Goal: Task Accomplishment & Management: Use online tool/utility

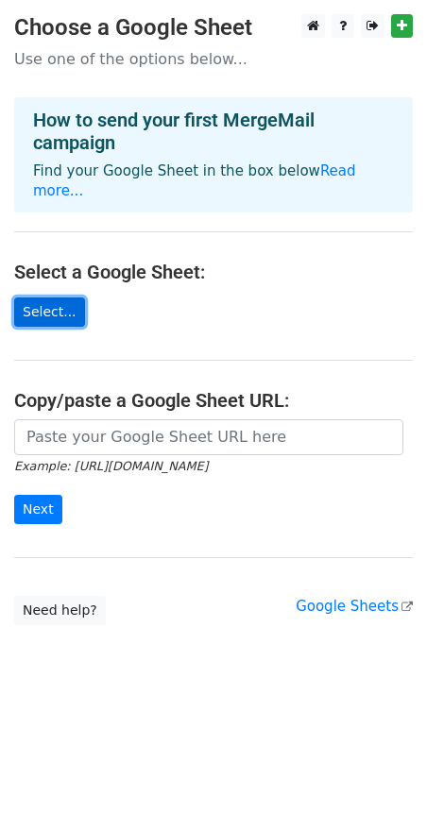
click at [40, 297] on link "Select..." at bounding box center [49, 311] width 71 height 29
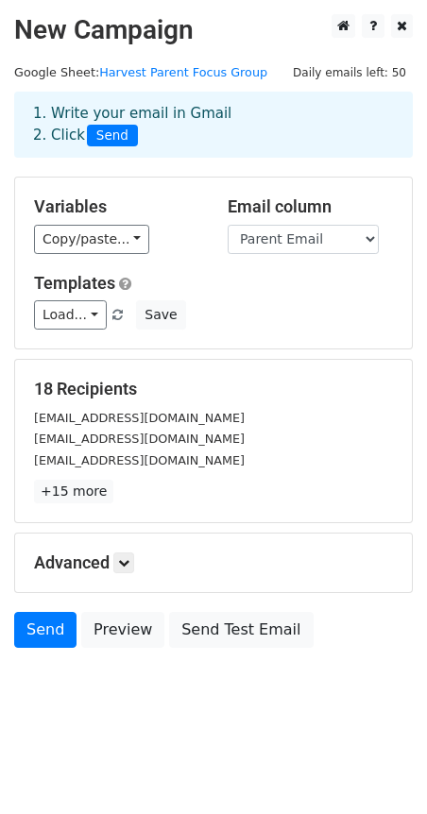
click at [64, 417] on small "[EMAIL_ADDRESS][DOMAIN_NAME]" at bounding box center [139, 418] width 211 height 14
click at [158, 457] on small "[EMAIL_ADDRESS][DOMAIN_NAME]" at bounding box center [139, 460] width 211 height 14
click at [158, 456] on small "kimmtz777@gmail.com" at bounding box center [139, 460] width 211 height 14
click at [76, 493] on link "+15 more" at bounding box center [73, 492] width 79 height 24
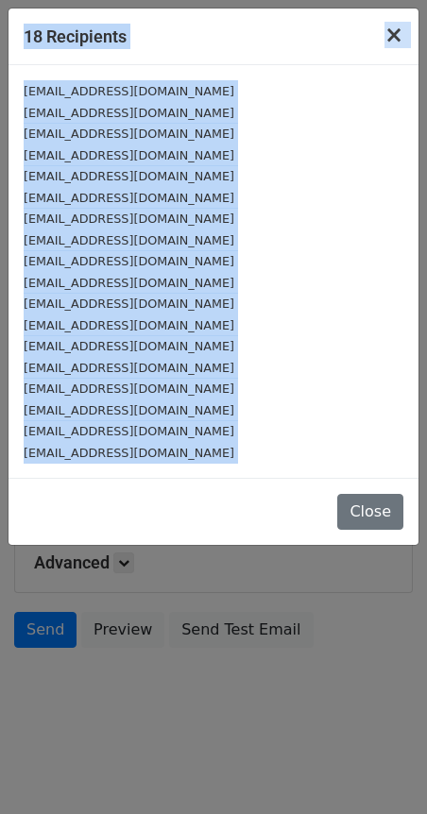
click at [391, 34] on span "×" at bounding box center [393, 35] width 19 height 26
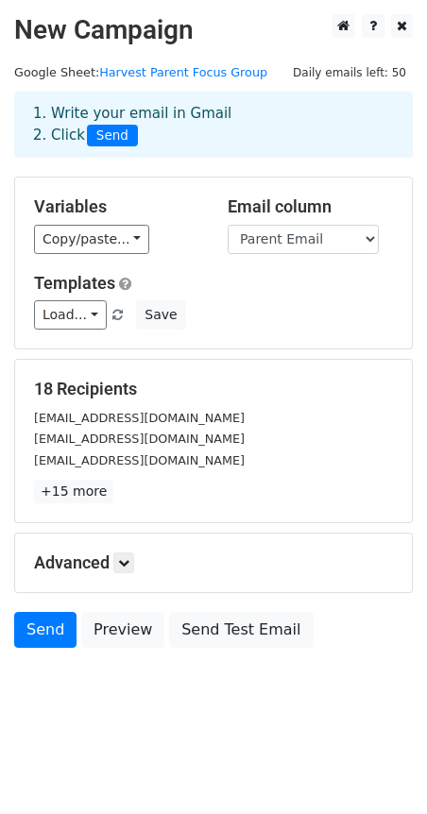
click at [141, 446] on small "shaylynecooper@gmail.com" at bounding box center [139, 439] width 211 height 14
click at [138, 429] on div "[EMAIL_ADDRESS][DOMAIN_NAME]" at bounding box center [213, 439] width 387 height 22
click at [76, 492] on link "+15 more" at bounding box center [73, 492] width 79 height 24
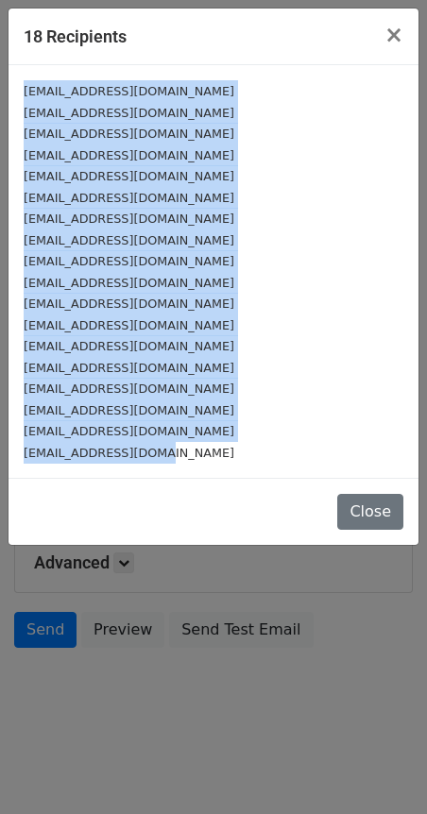
drag, startPoint x: 25, startPoint y: 95, endPoint x: 149, endPoint y: 451, distance: 376.9
click at [149, 451] on div "ashestache1621@gmail.com shaylynecooper@gmail.com kimmtz777@gmail.com chellebel…" at bounding box center [213, 271] width 410 height 413
copy div "ashestache1621@gmail.com shaylynecooper@gmail.com kimmtz777@gmail.com chellebel…"
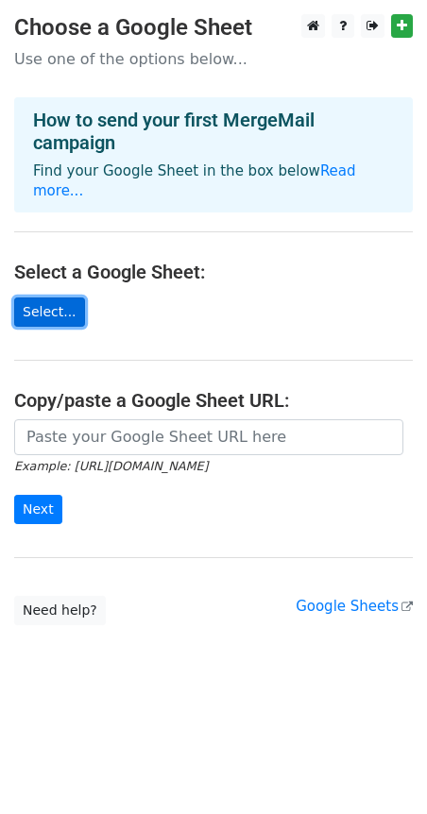
click at [36, 297] on link "Select..." at bounding box center [49, 311] width 71 height 29
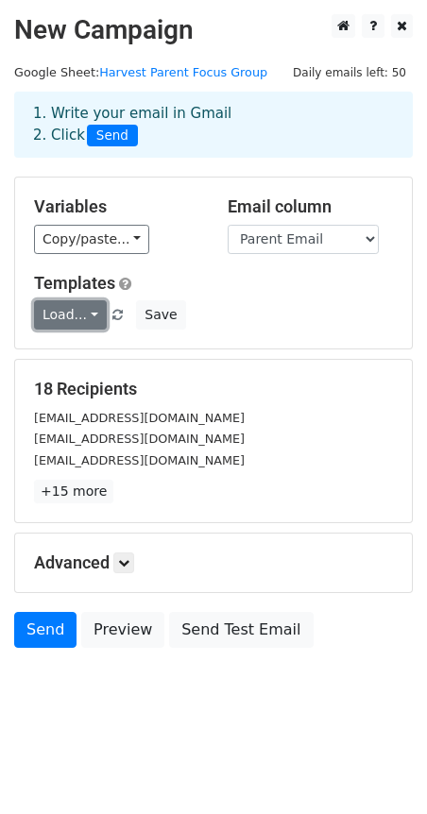
click at [88, 312] on link "Load..." at bounding box center [70, 314] width 73 height 29
click at [140, 561] on h5 "Advanced" at bounding box center [213, 562] width 359 height 21
click at [129, 563] on icon at bounding box center [123, 562] width 11 height 11
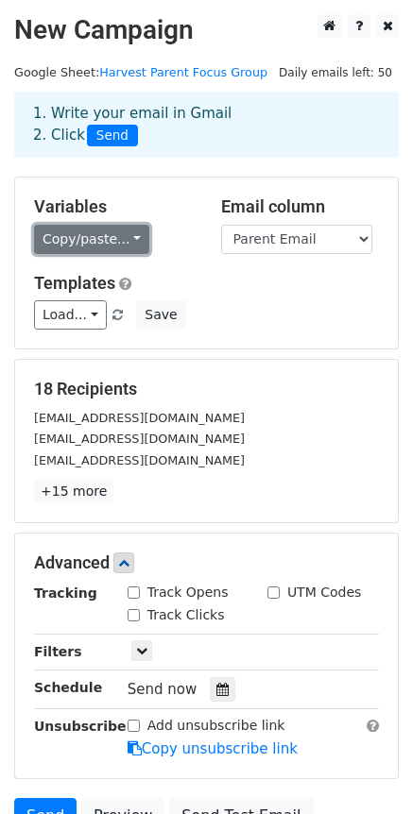
click at [126, 239] on link "Copy/paste..." at bounding box center [91, 239] width 115 height 29
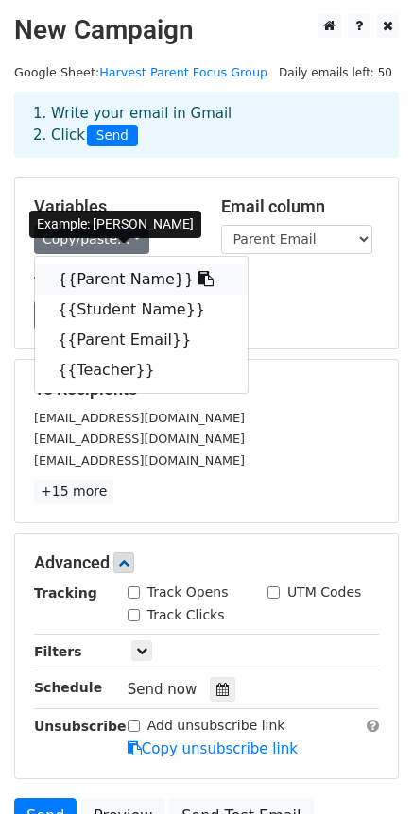
click at [93, 274] on link "{{Parent Name}}" at bounding box center [141, 279] width 212 height 30
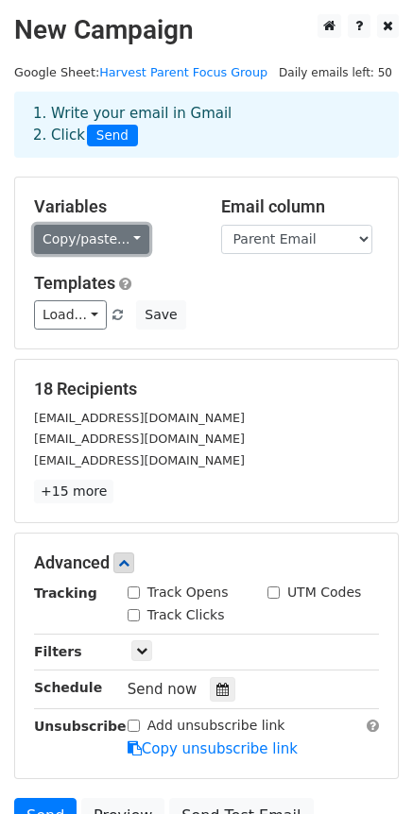
click at [127, 237] on link "Copy/paste..." at bounding box center [91, 239] width 115 height 29
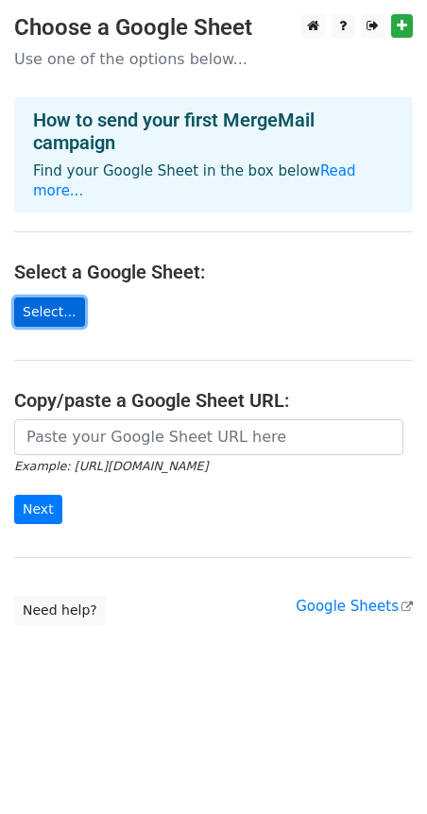
click at [44, 297] on link "Select..." at bounding box center [49, 311] width 71 height 29
click at [47, 297] on link "Select..." at bounding box center [49, 311] width 71 height 29
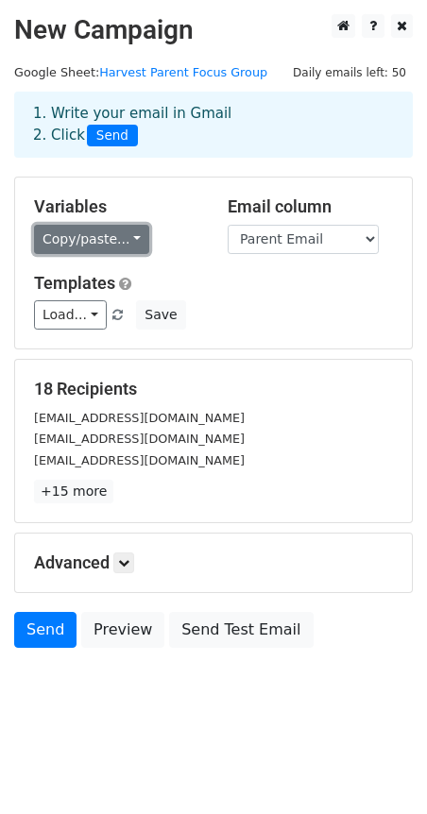
click at [98, 239] on link "Copy/paste..." at bounding box center [91, 239] width 115 height 29
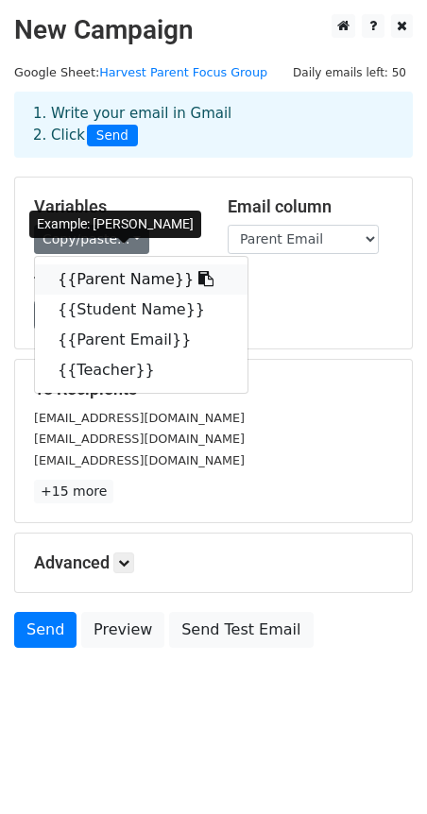
click at [115, 280] on link "{{Parent Name}}" at bounding box center [141, 279] width 212 height 30
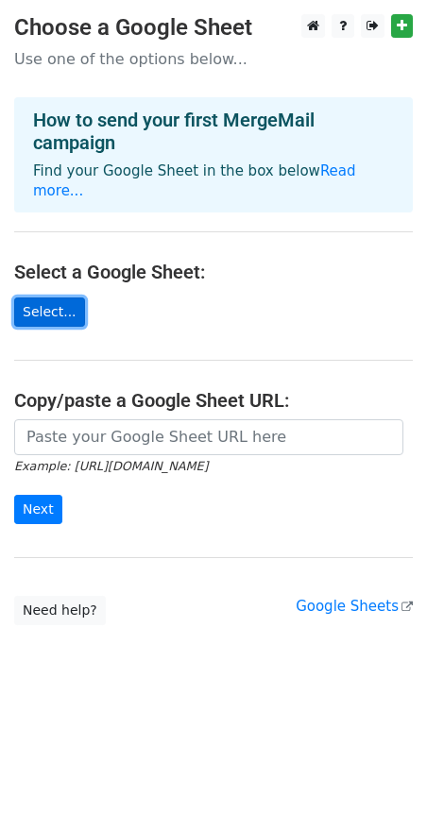
click at [65, 298] on link "Select..." at bounding box center [49, 311] width 71 height 29
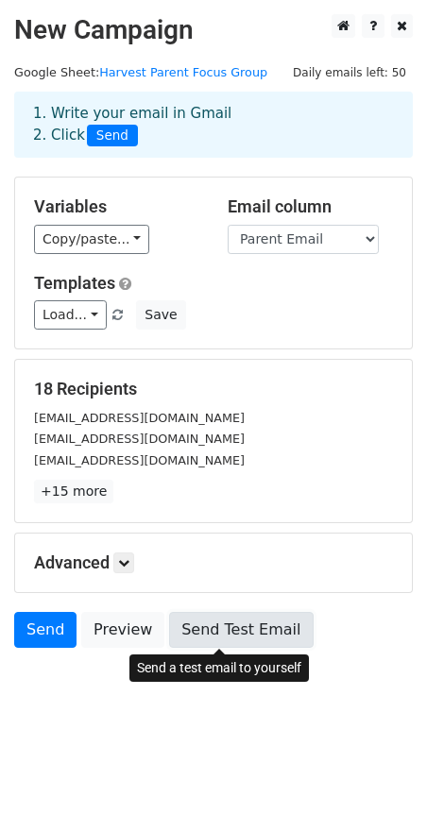
click at [212, 632] on link "Send Test Email" at bounding box center [241, 630] width 144 height 36
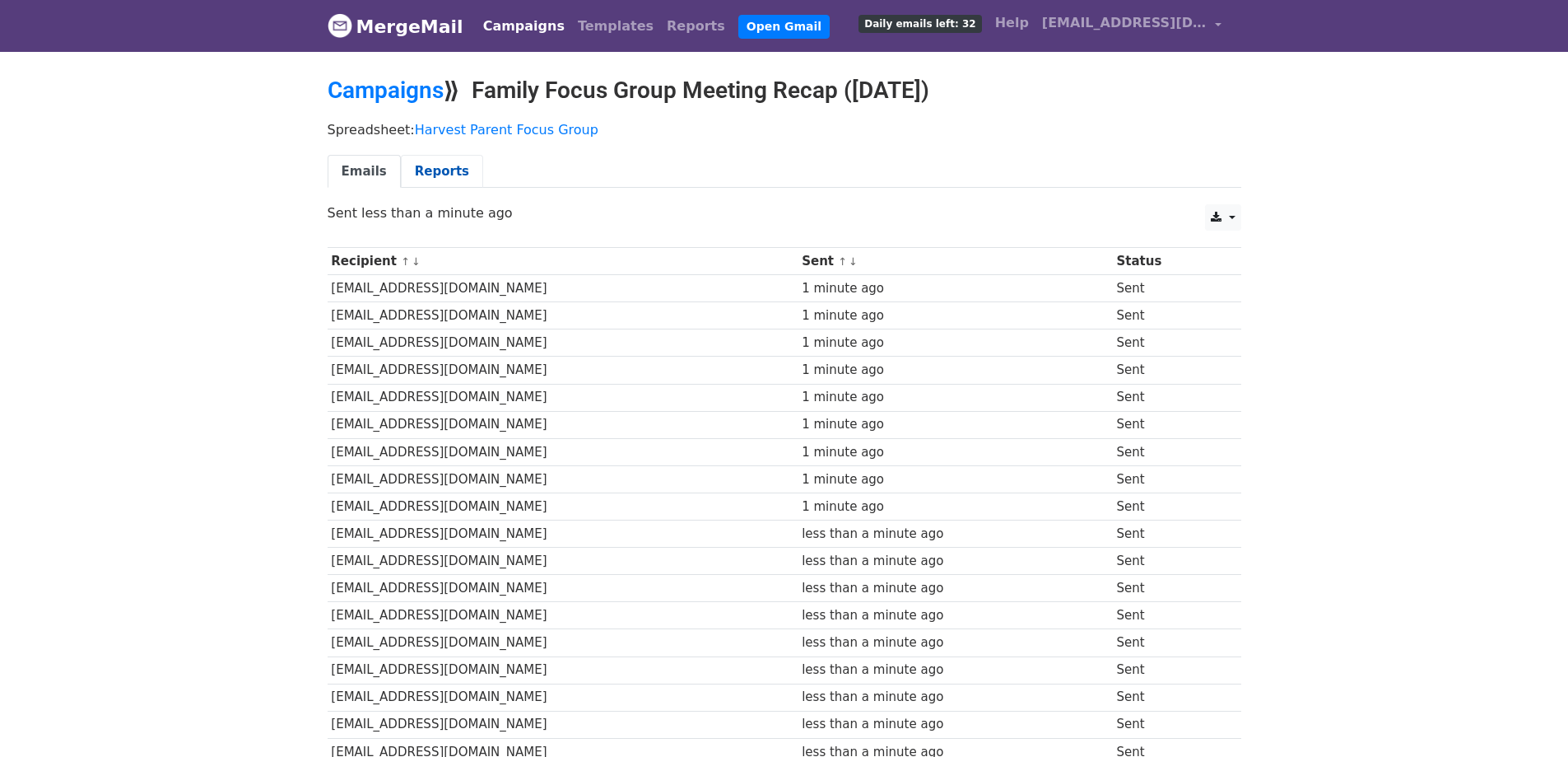
click at [431, 163] on link "Reports" at bounding box center [442, 172] width 82 height 34
